Goal: Check status

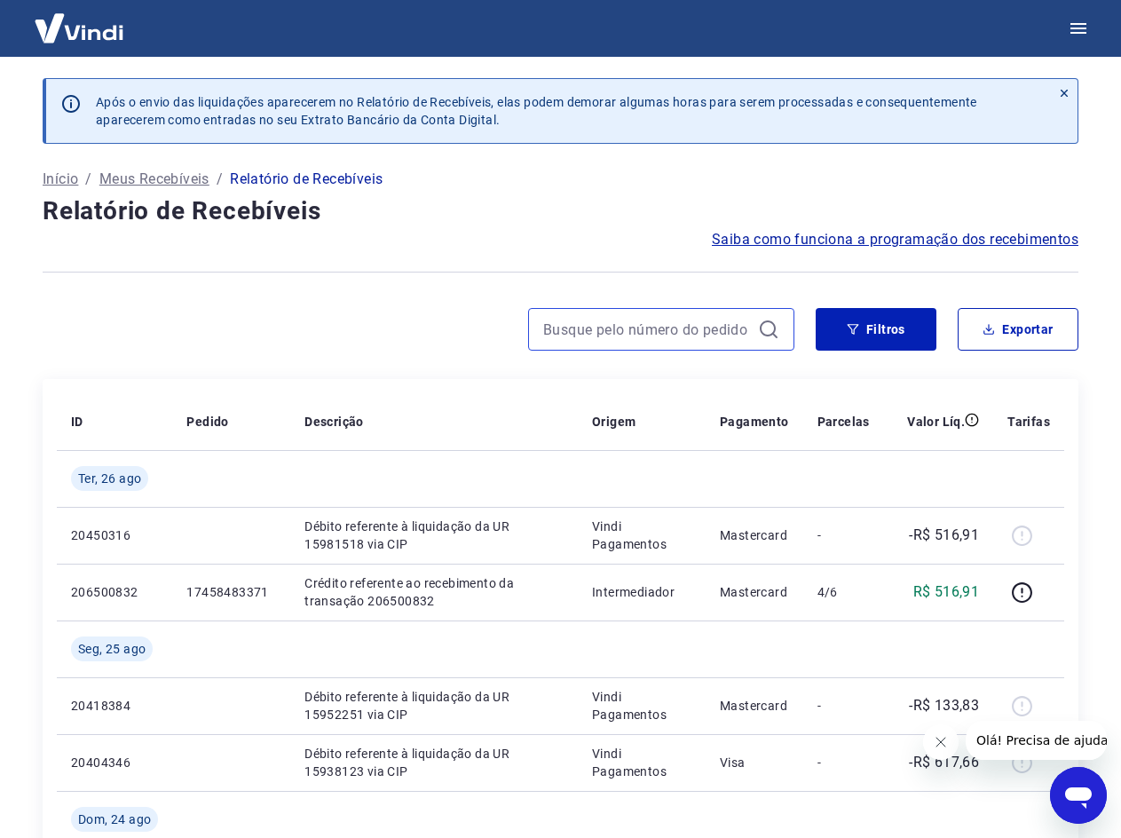
click at [599, 337] on input at bounding box center [647, 329] width 208 height 27
paste input "174861976833-1"
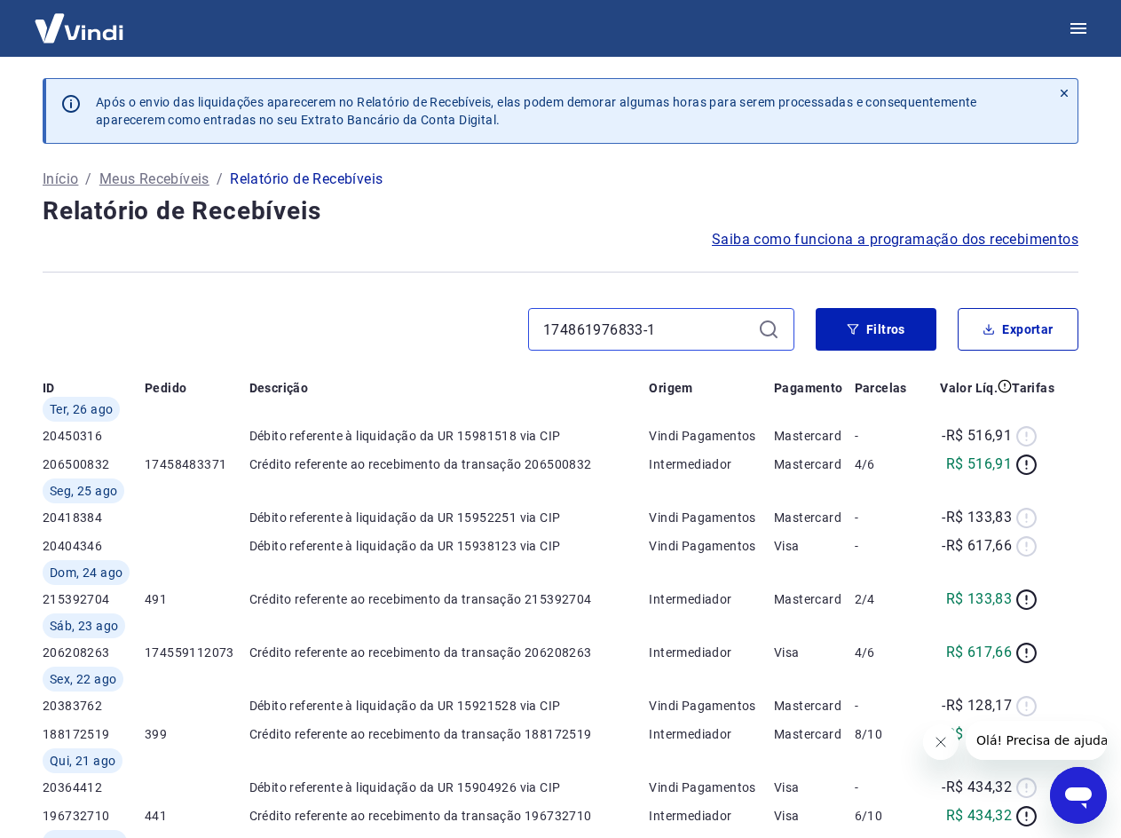
type input "174861976833-1"
click at [777, 331] on icon at bounding box center [768, 329] width 21 height 21
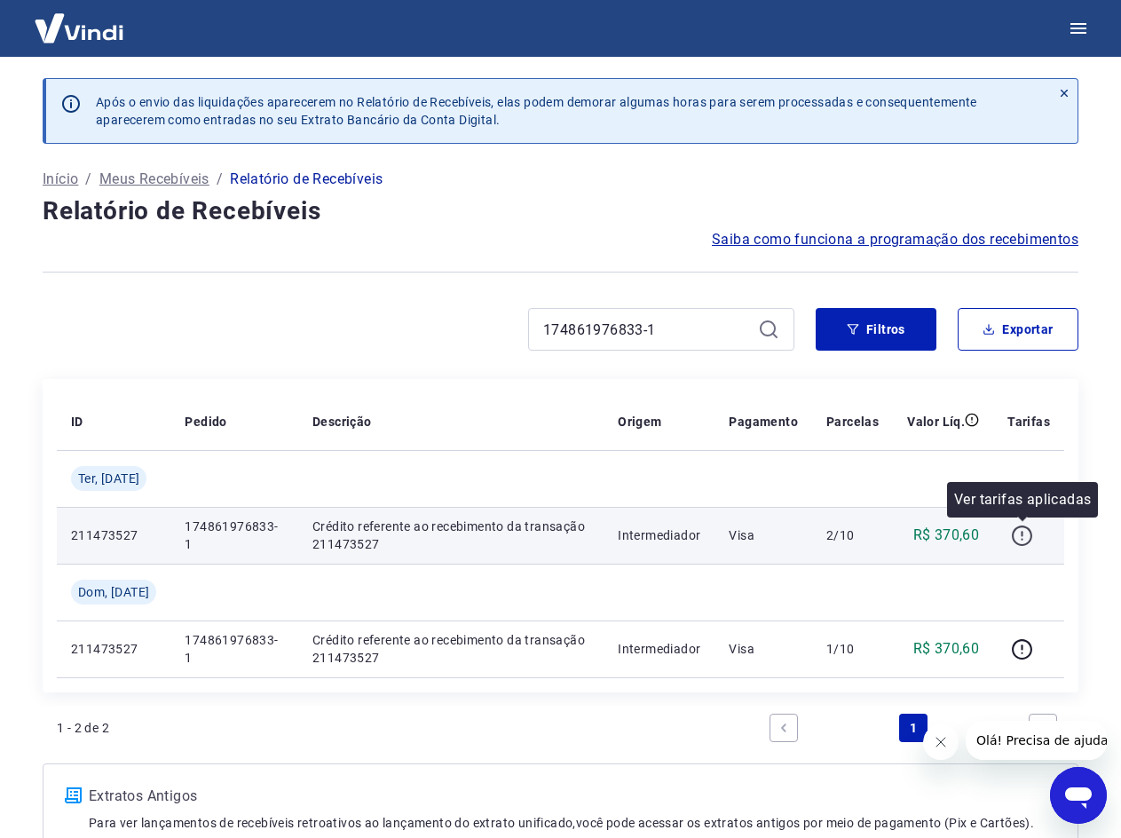
click at [1026, 531] on icon "button" at bounding box center [1022, 536] width 22 height 22
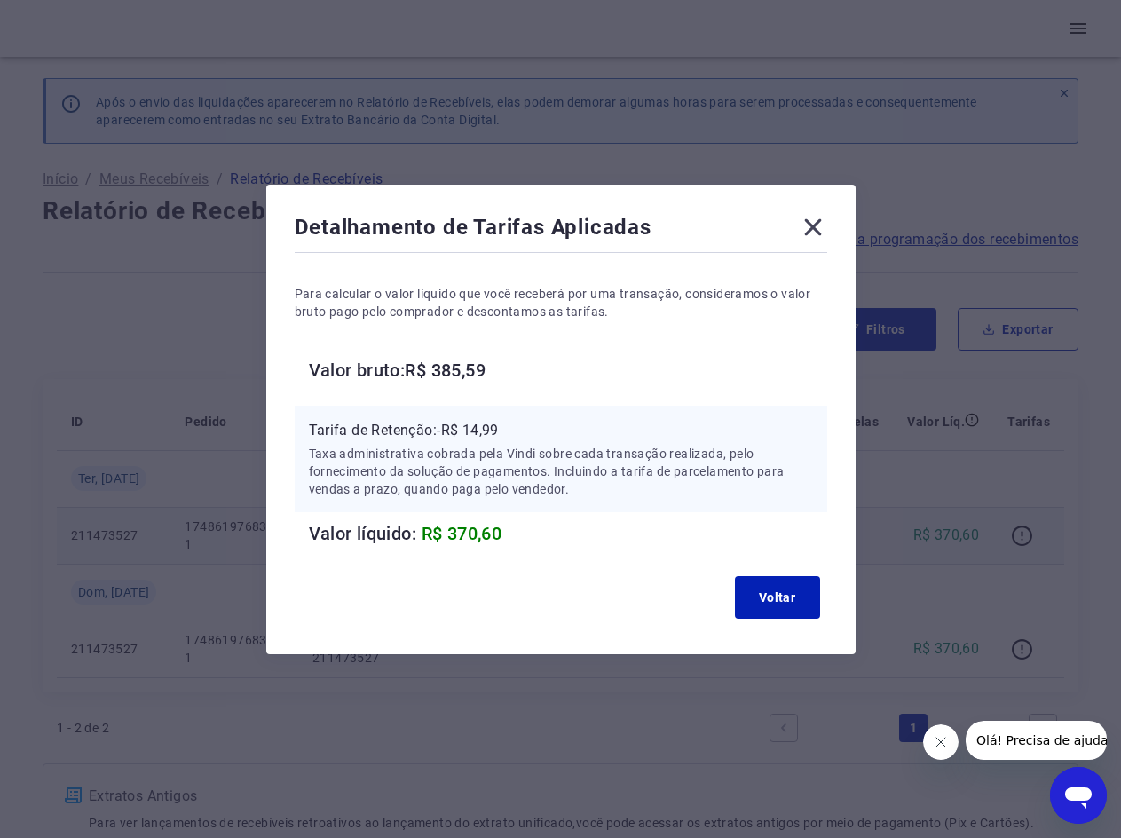
click at [825, 239] on icon at bounding box center [813, 227] width 28 height 28
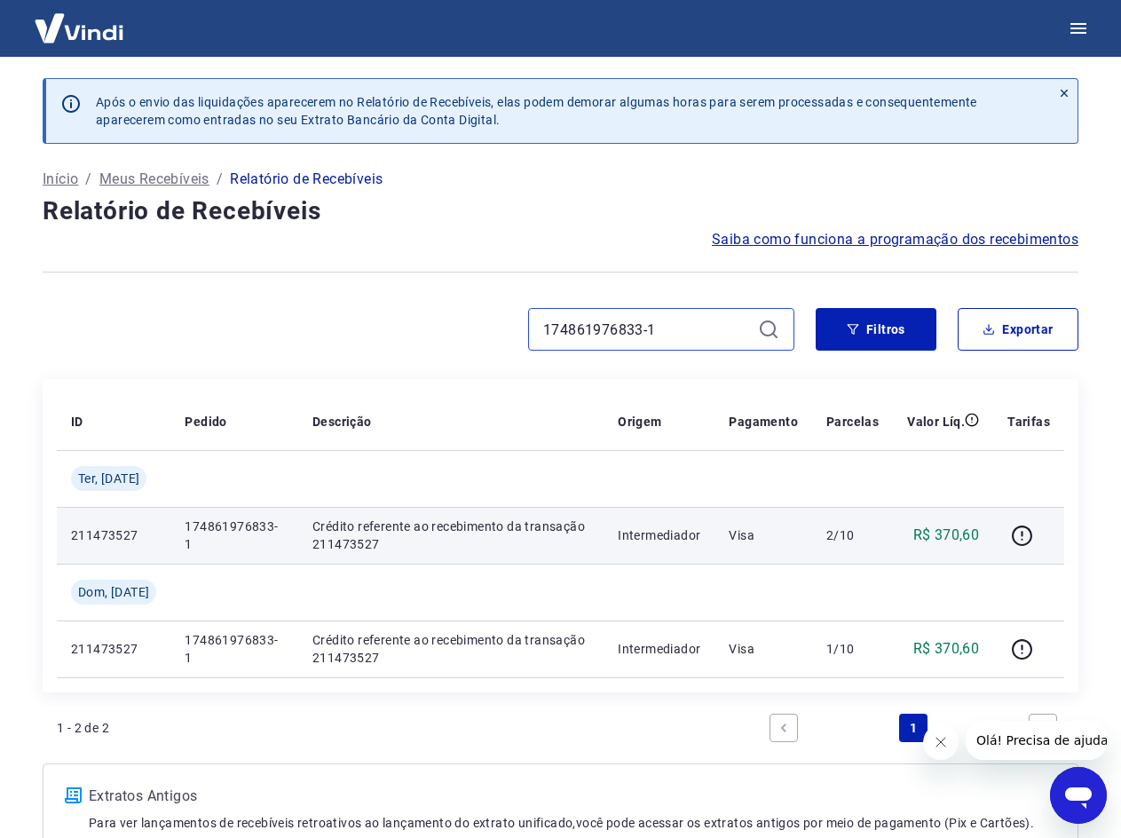
drag, startPoint x: 694, startPoint y: 320, endPoint x: 479, endPoint y: 330, distance: 215.1
click at [479, 330] on div "174861976833-1" at bounding box center [419, 329] width 752 height 43
